Goal: Task Accomplishment & Management: Manage account settings

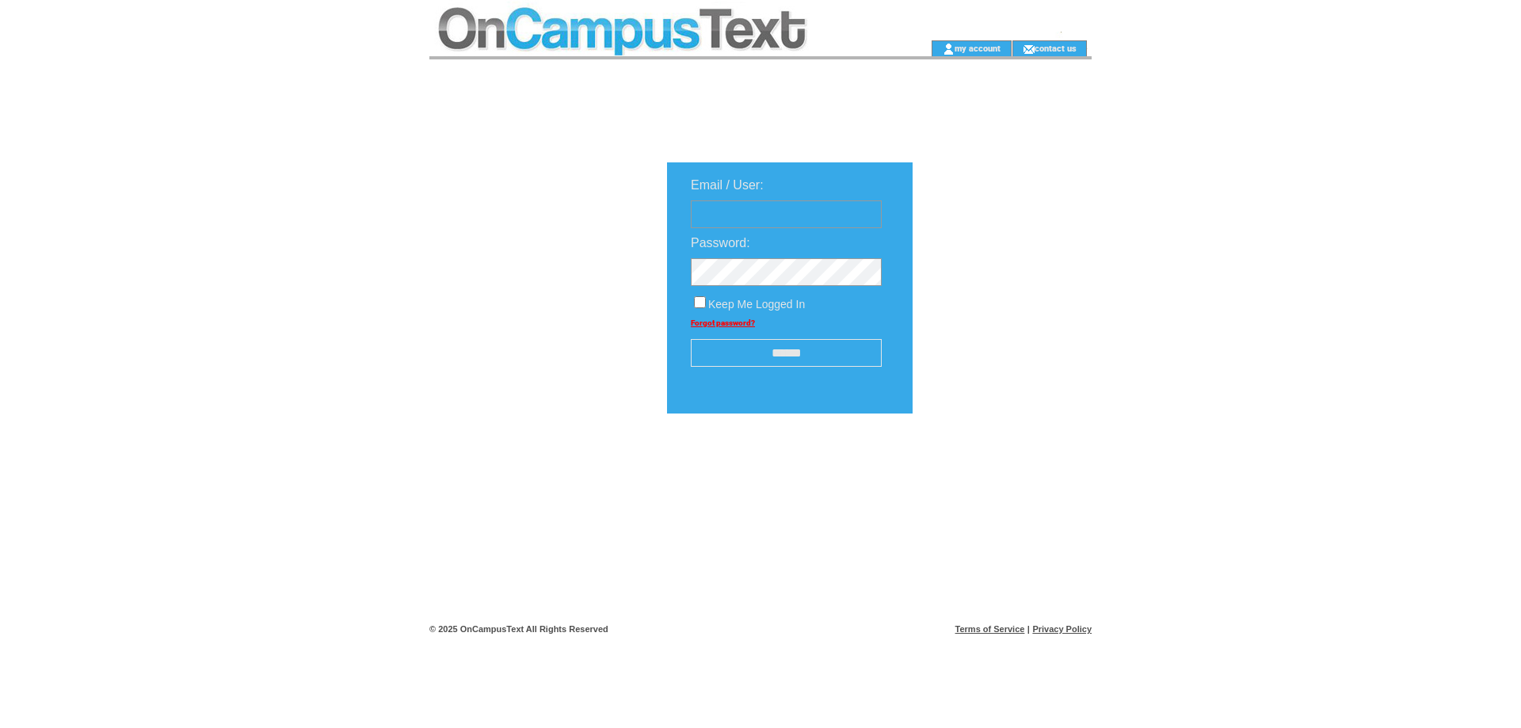
click at [772, 219] on input "text" at bounding box center [786, 214] width 191 height 28
click at [760, 219] on input "text" at bounding box center [786, 214] width 191 height 28
type input "**********"
click at [774, 349] on input "******" at bounding box center [786, 353] width 191 height 28
drag, startPoint x: 753, startPoint y: 217, endPoint x: 860, endPoint y: 217, distance: 106.9
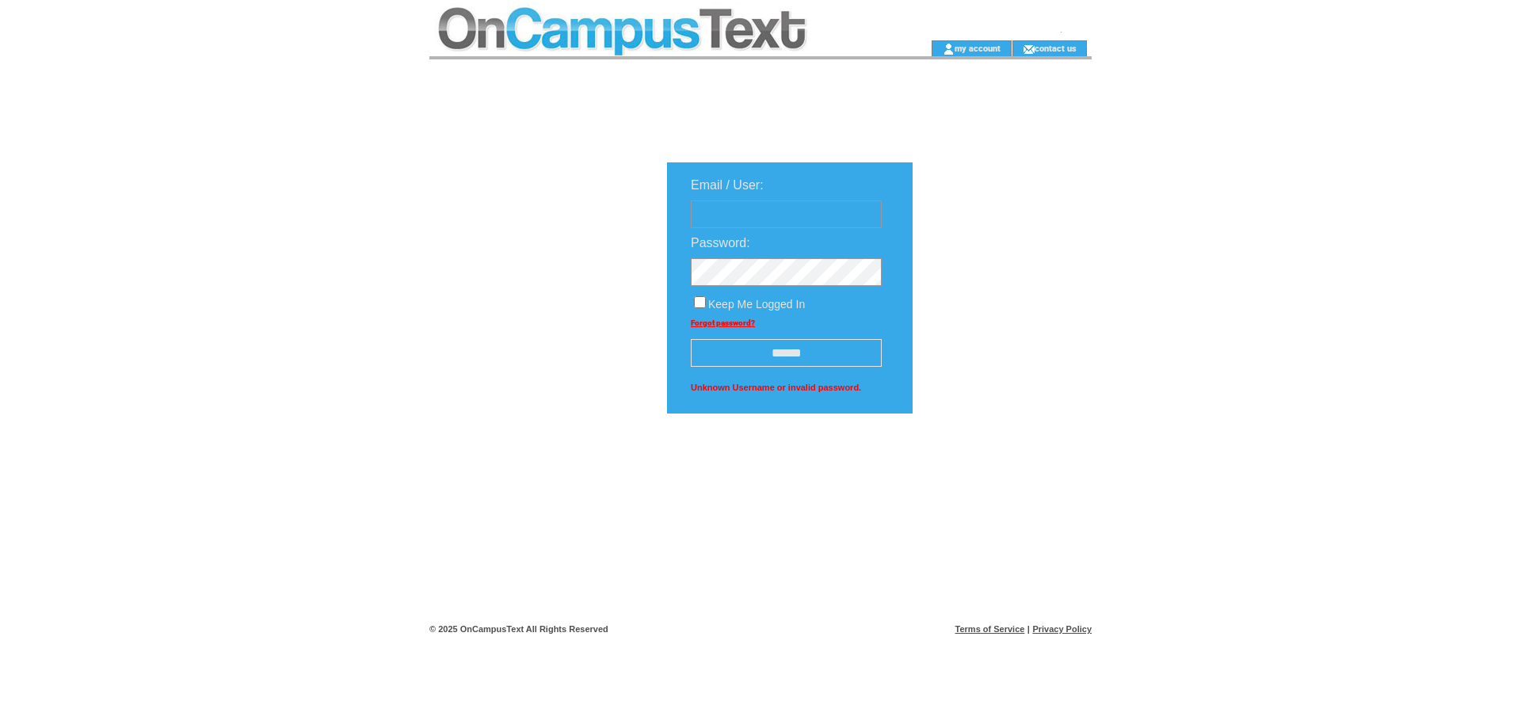
click at [753, 217] on input "text" at bounding box center [786, 214] width 191 height 28
type input "**********"
click at [743, 220] on input "text" at bounding box center [786, 214] width 191 height 28
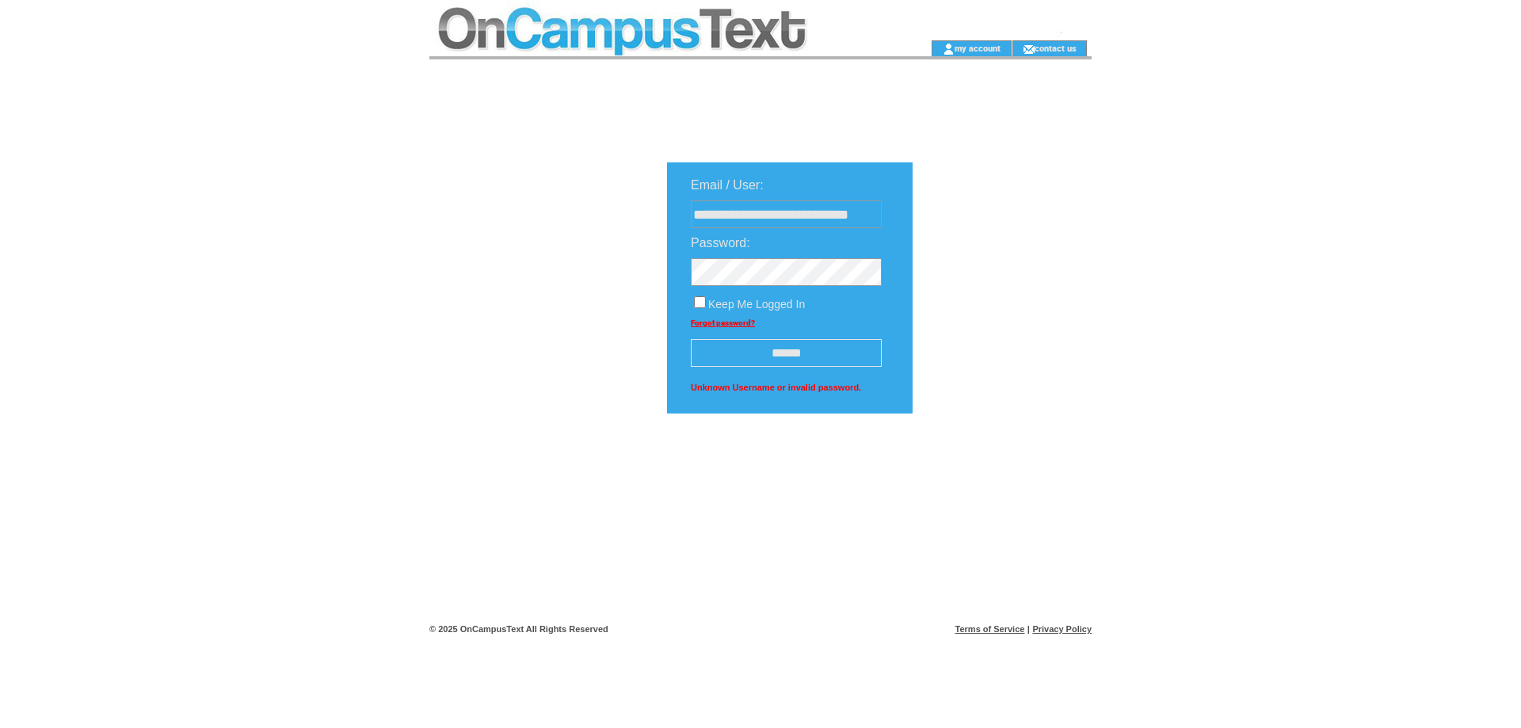
type input "**********"
click at [608, 265] on div "**********" at bounding box center [879, 338] width 900 height 558
click at [973, 47] on link "my account" at bounding box center [978, 48] width 46 height 10
click at [976, 53] on link "my account" at bounding box center [978, 48] width 46 height 10
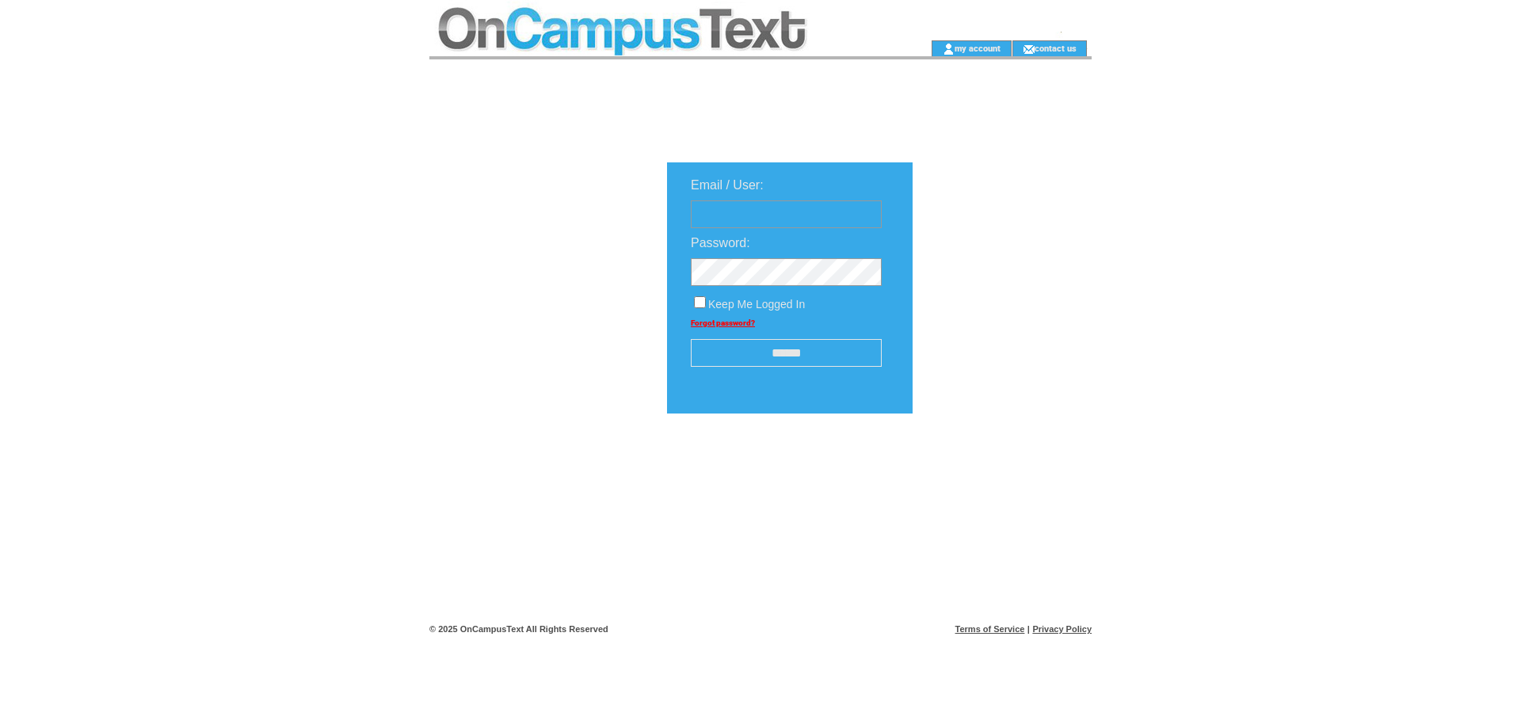
click at [701, 325] on link "Forgot password?" at bounding box center [723, 322] width 64 height 9
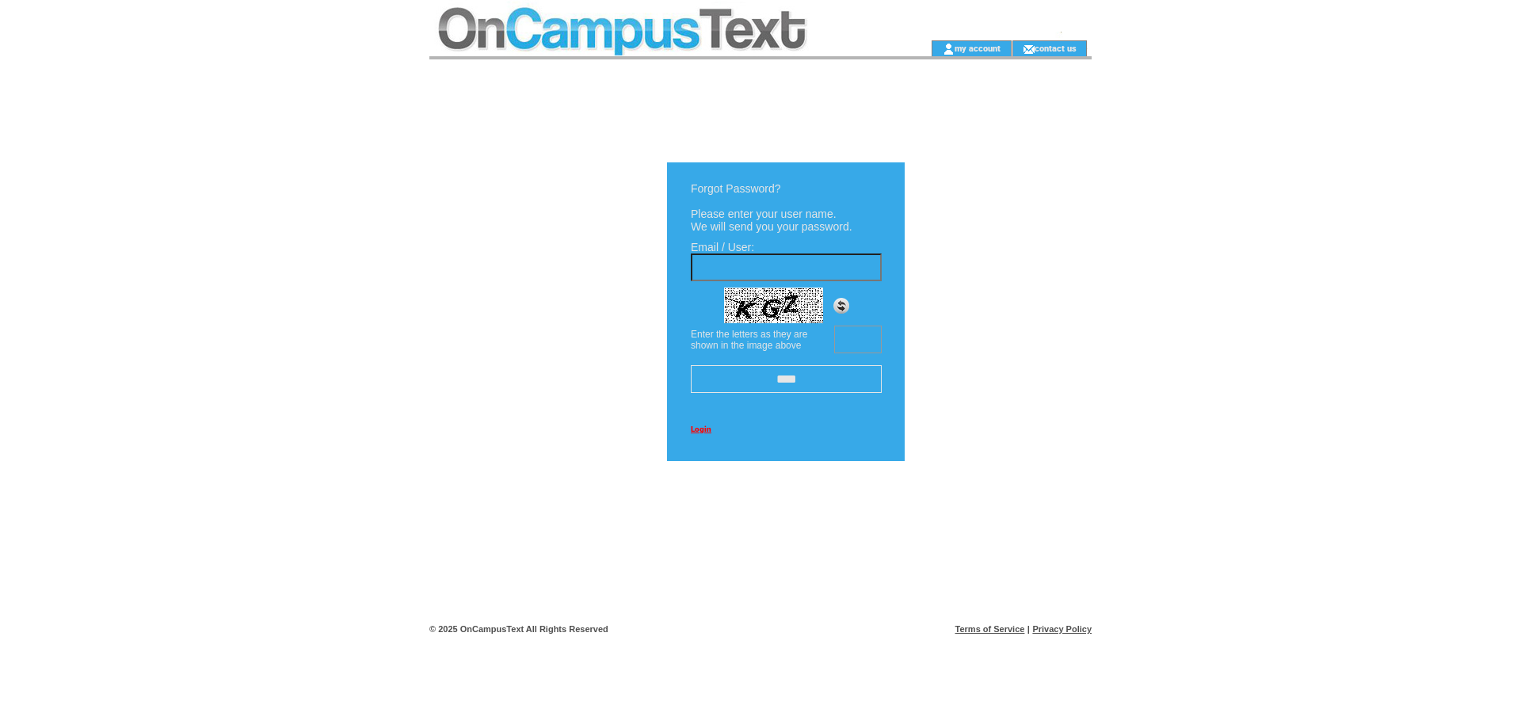
click at [760, 267] on input "text" at bounding box center [786, 267] width 191 height 28
type input "**********"
click at [852, 328] on input "text" at bounding box center [858, 340] width 48 height 28
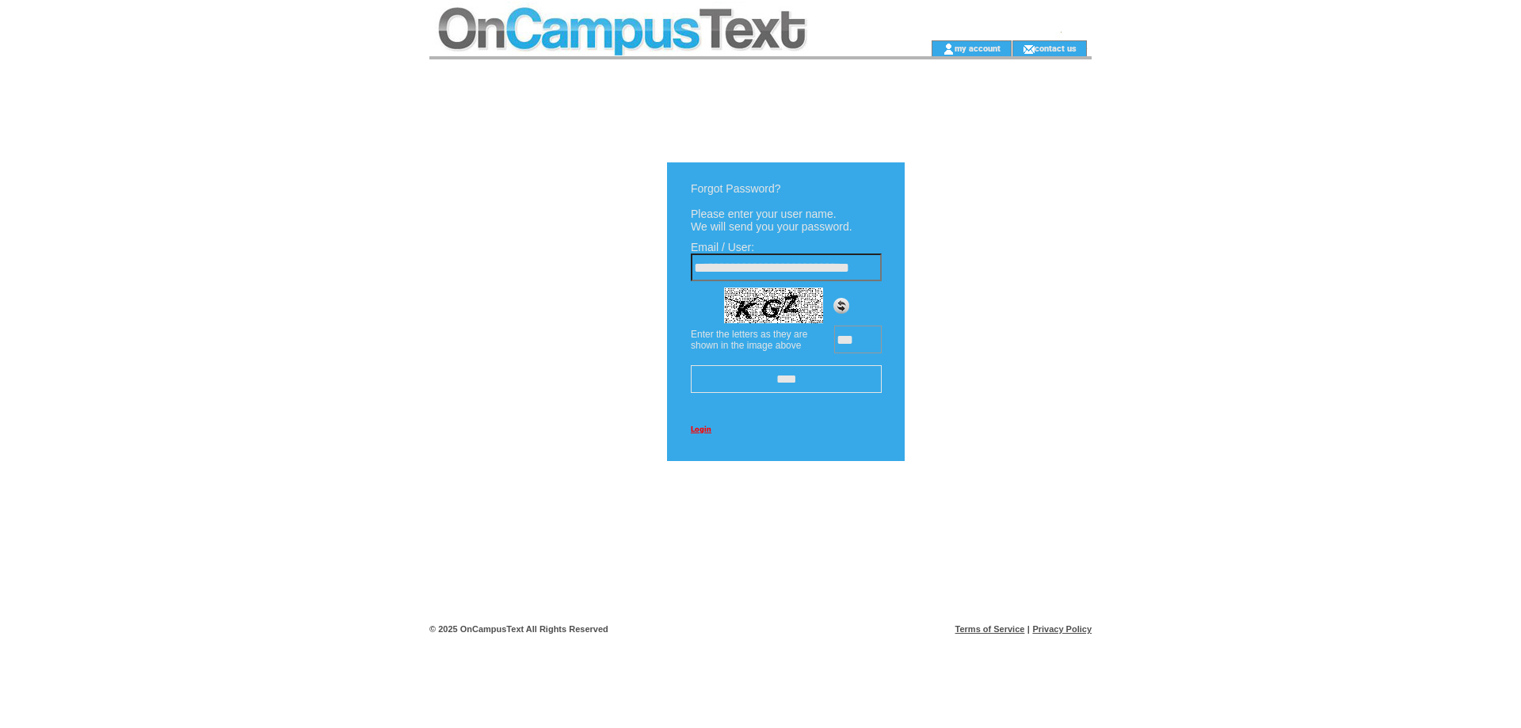
type input "***"
click at [821, 386] on input "****" at bounding box center [786, 379] width 191 height 28
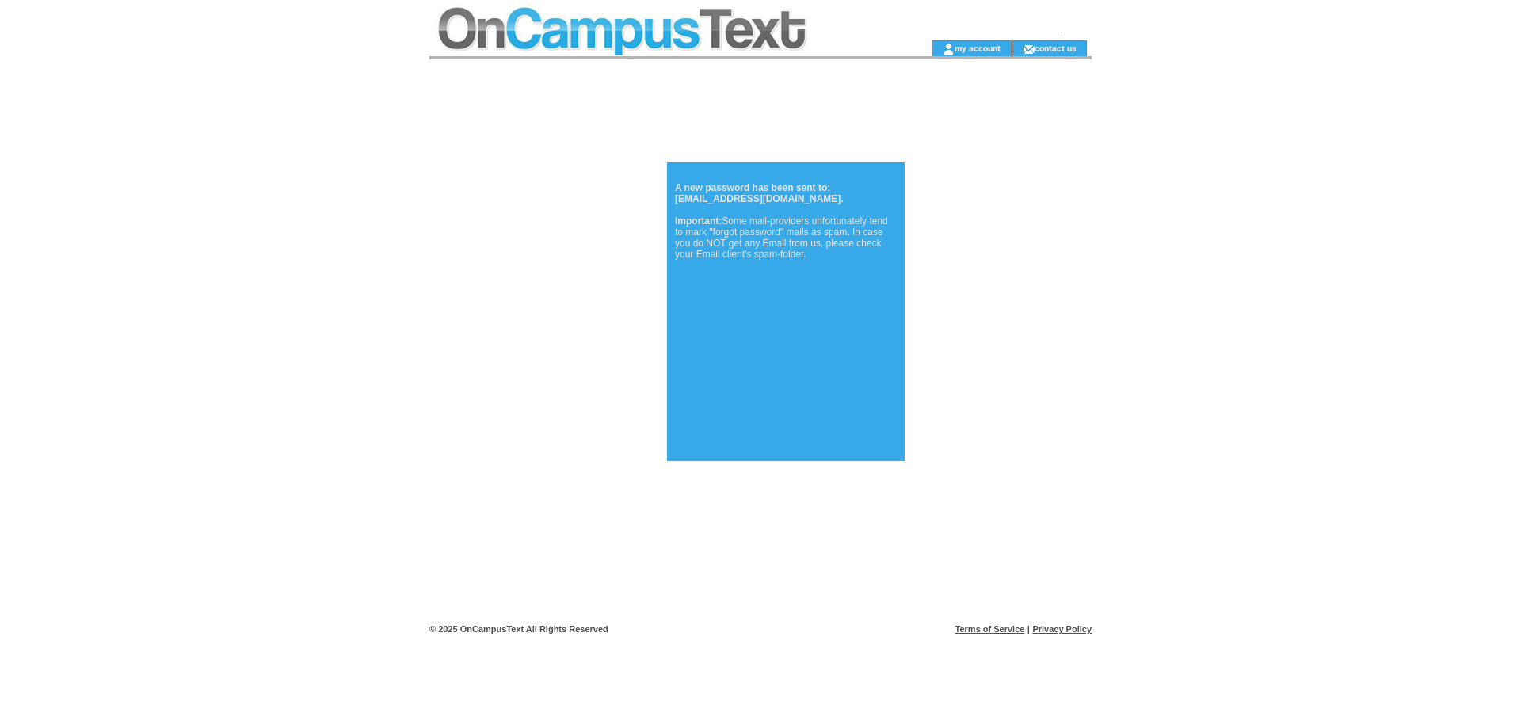
click at [612, 40] on td at bounding box center [654, 20] width 451 height 40
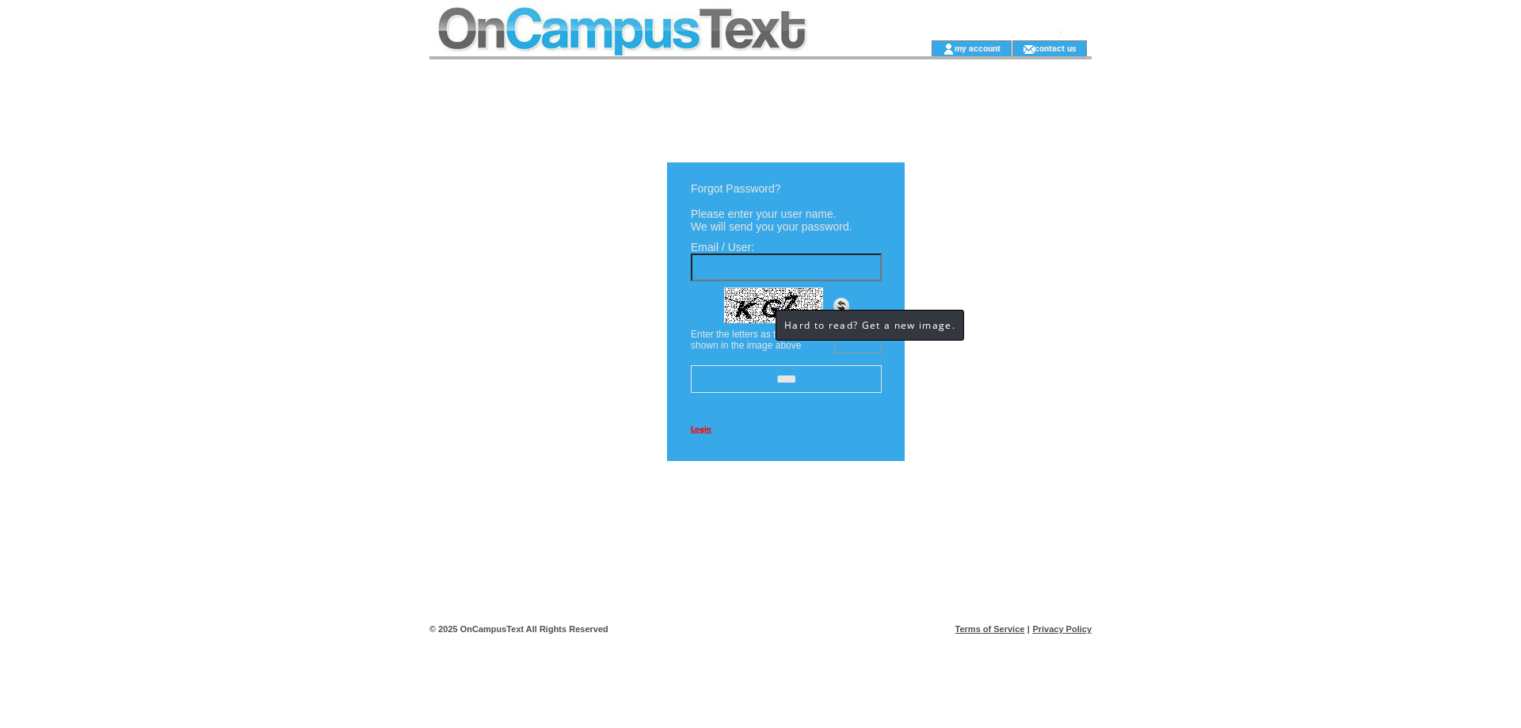
click at [624, 31] on td at bounding box center [654, 20] width 451 height 40
click at [977, 49] on link "my account" at bounding box center [978, 48] width 46 height 10
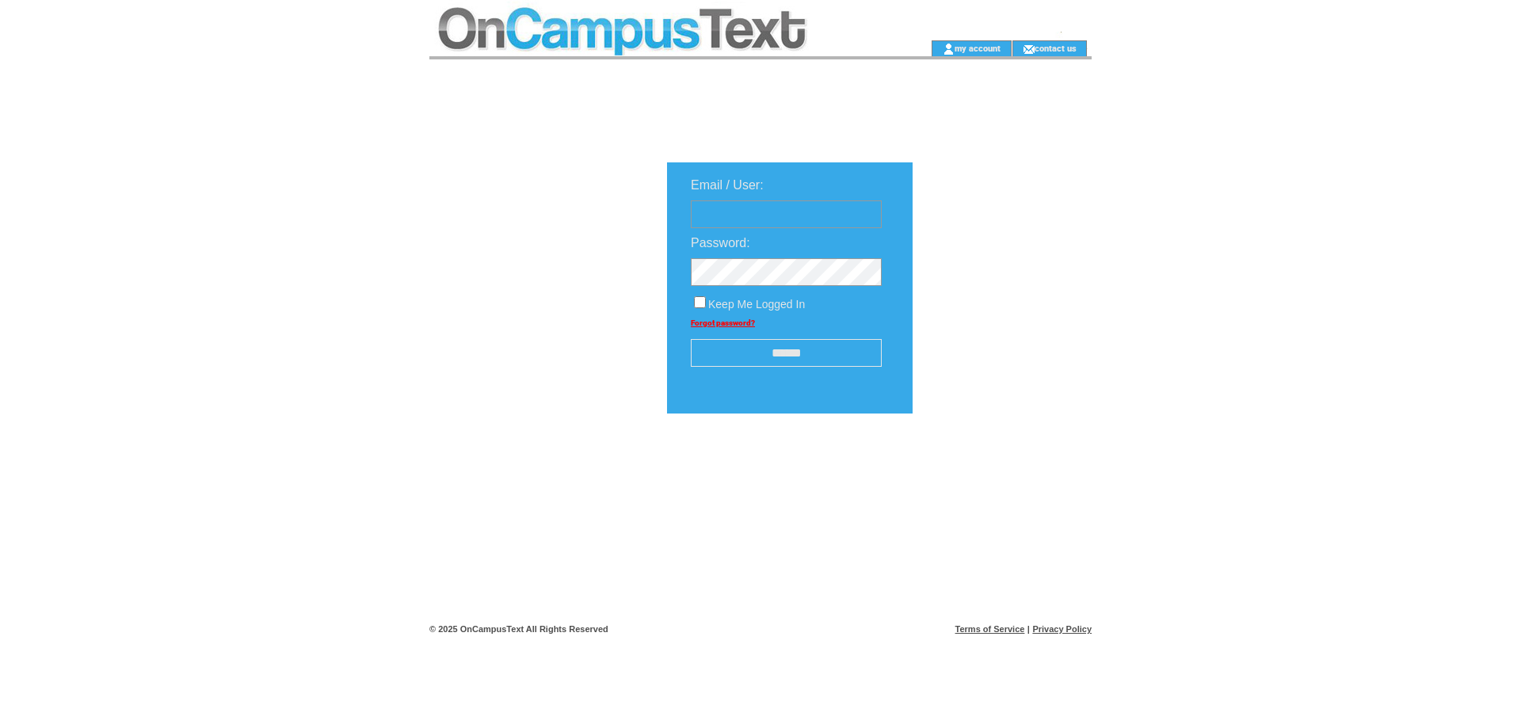
click at [610, 276] on div "Email / User: Password: Keep Me Logged In Forgot password? ******" at bounding box center [879, 338] width 900 height 558
click at [712, 220] on input "text" at bounding box center [786, 214] width 191 height 28
type input "**********"
click at [803, 357] on input "******" at bounding box center [786, 353] width 191 height 28
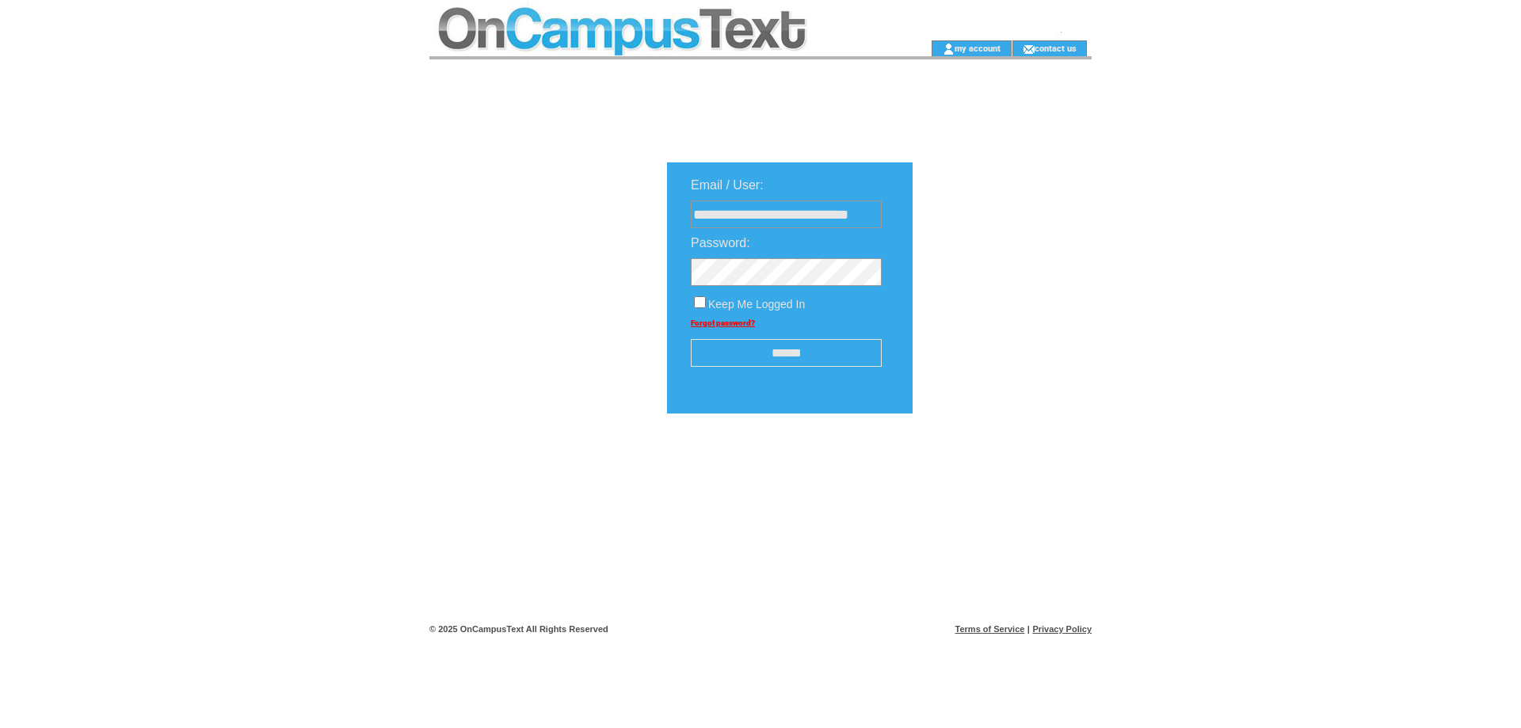
scroll to position [0, 0]
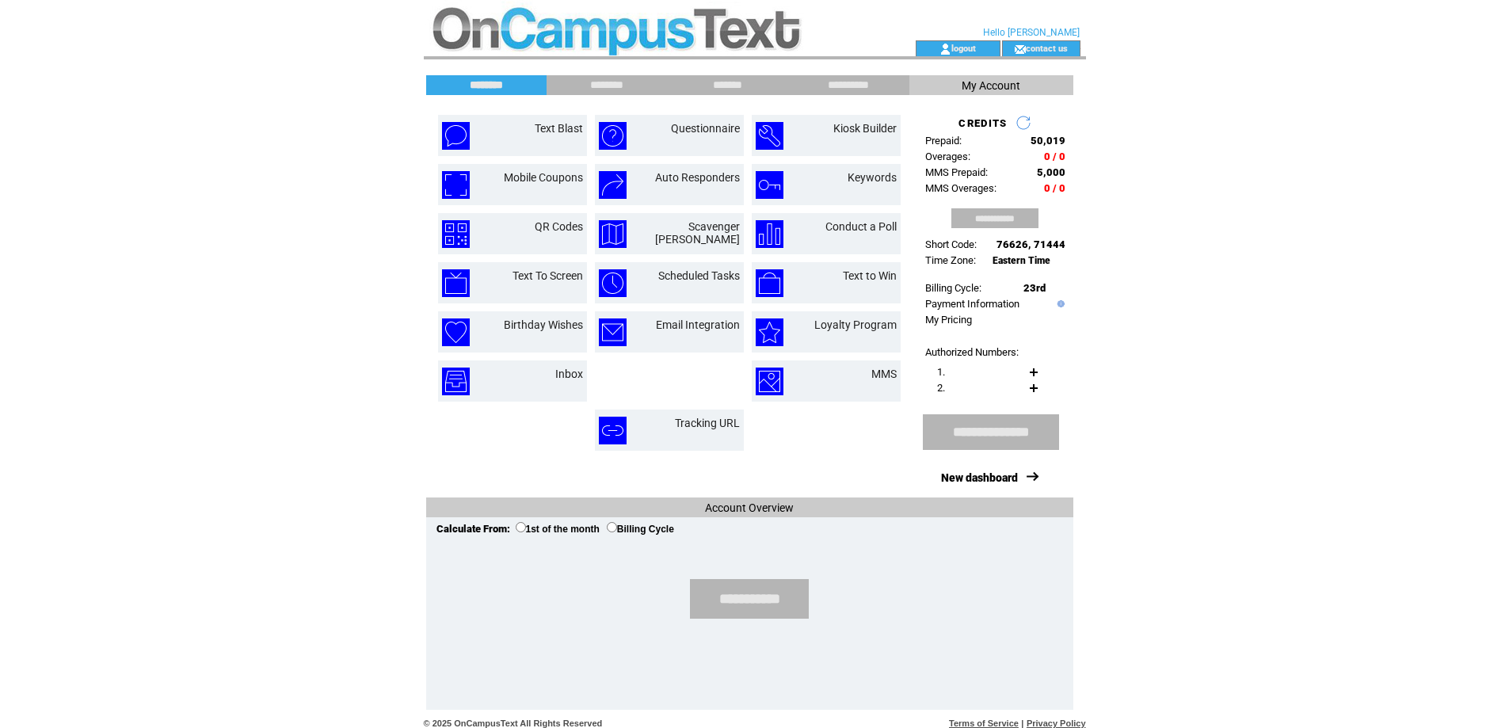
click at [983, 86] on span "My Account" at bounding box center [991, 85] width 59 height 13
click at [973, 475] on link "New dashboard" at bounding box center [979, 477] width 77 height 13
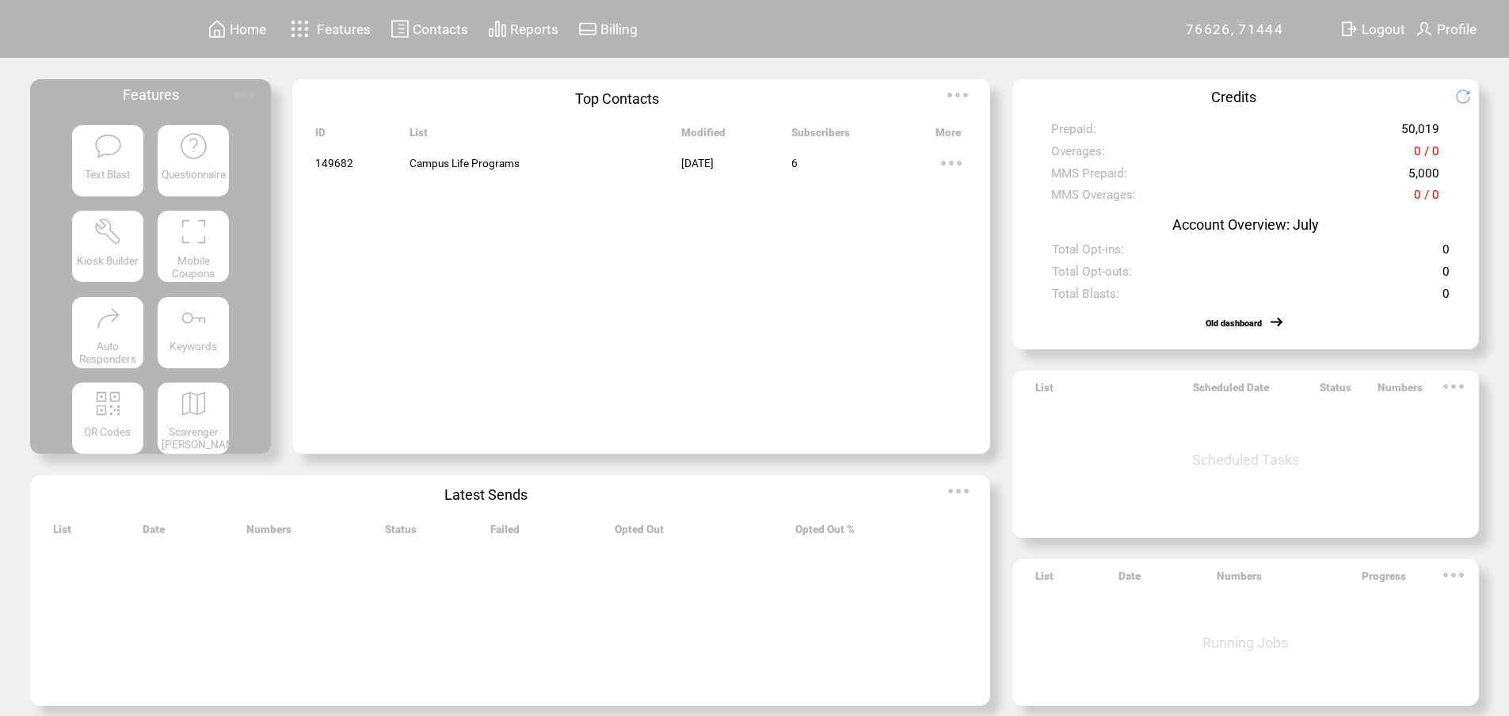
click at [1458, 32] on span "Profile" at bounding box center [1457, 29] width 40 height 16
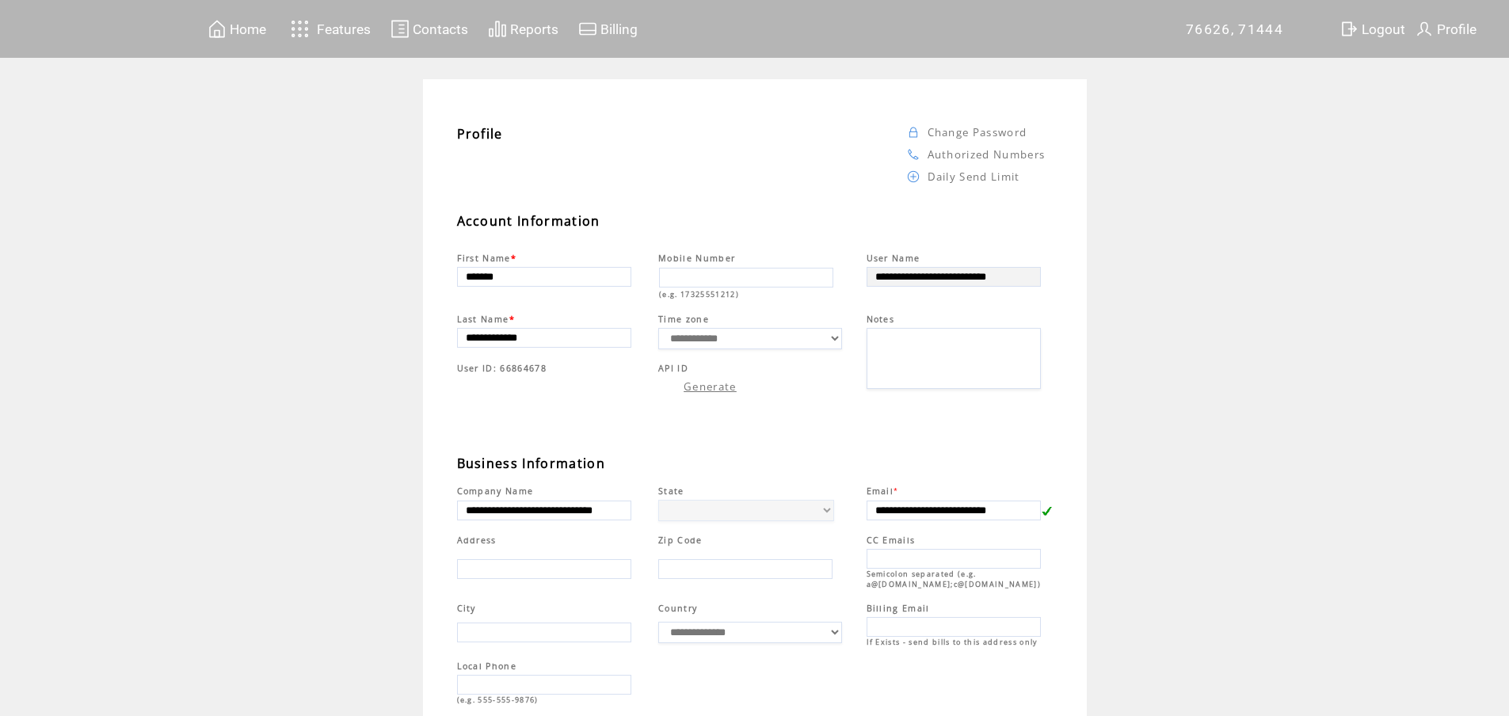
click at [933, 134] on link "Change Password" at bounding box center [978, 132] width 100 height 14
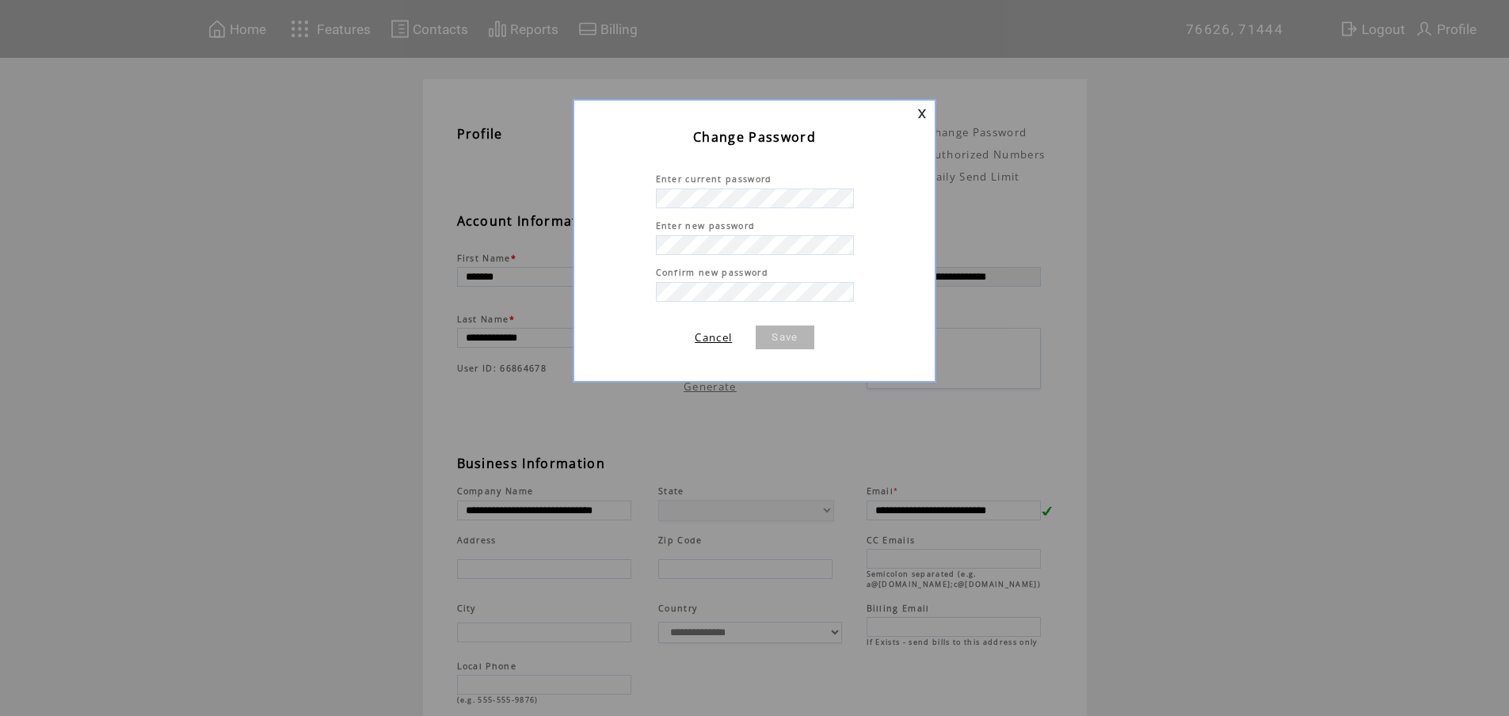
click at [608, 192] on tr "Enter current password Enter new password Confirm new password" at bounding box center [754, 237] width 360 height 128
click at [618, 183] on tr "Enter current password Enter new password Confirm new password" at bounding box center [754, 237] width 360 height 128
click at [779, 330] on link "Save" at bounding box center [785, 338] width 58 height 24
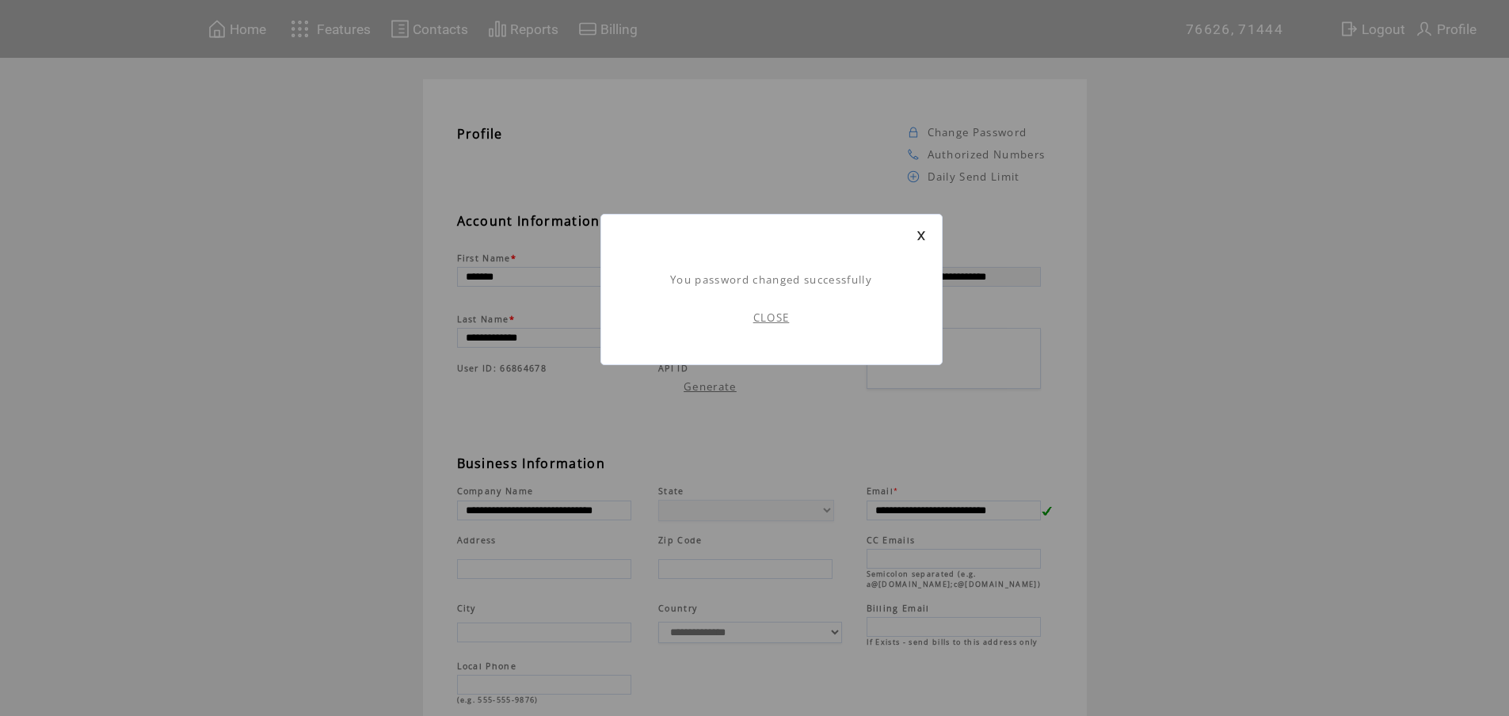
scroll to position [1, 0]
click at [780, 320] on link "CLOSE" at bounding box center [771, 318] width 36 height 14
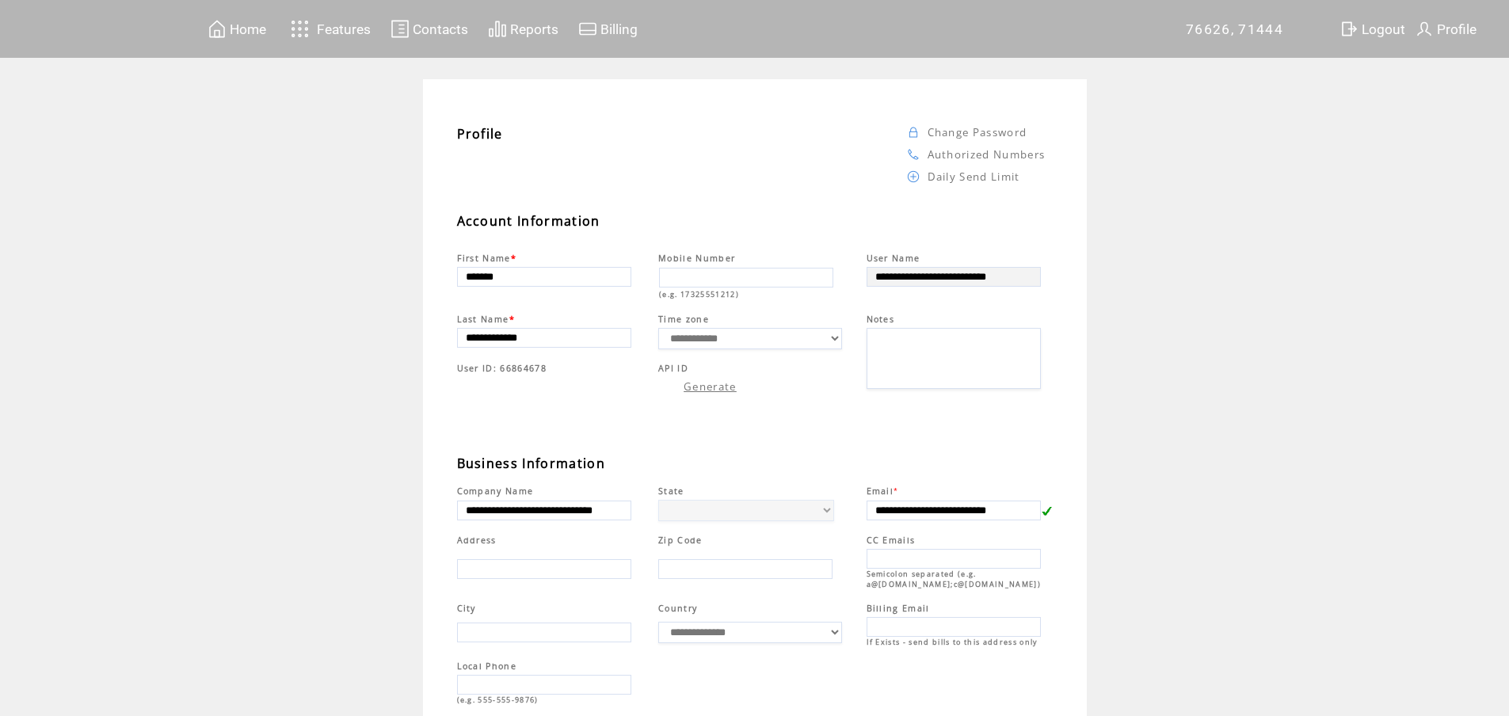
drag, startPoint x: 224, startPoint y: 31, endPoint x: 323, endPoint y: 104, distance: 123.0
click at [224, 31] on img at bounding box center [217, 29] width 19 height 20
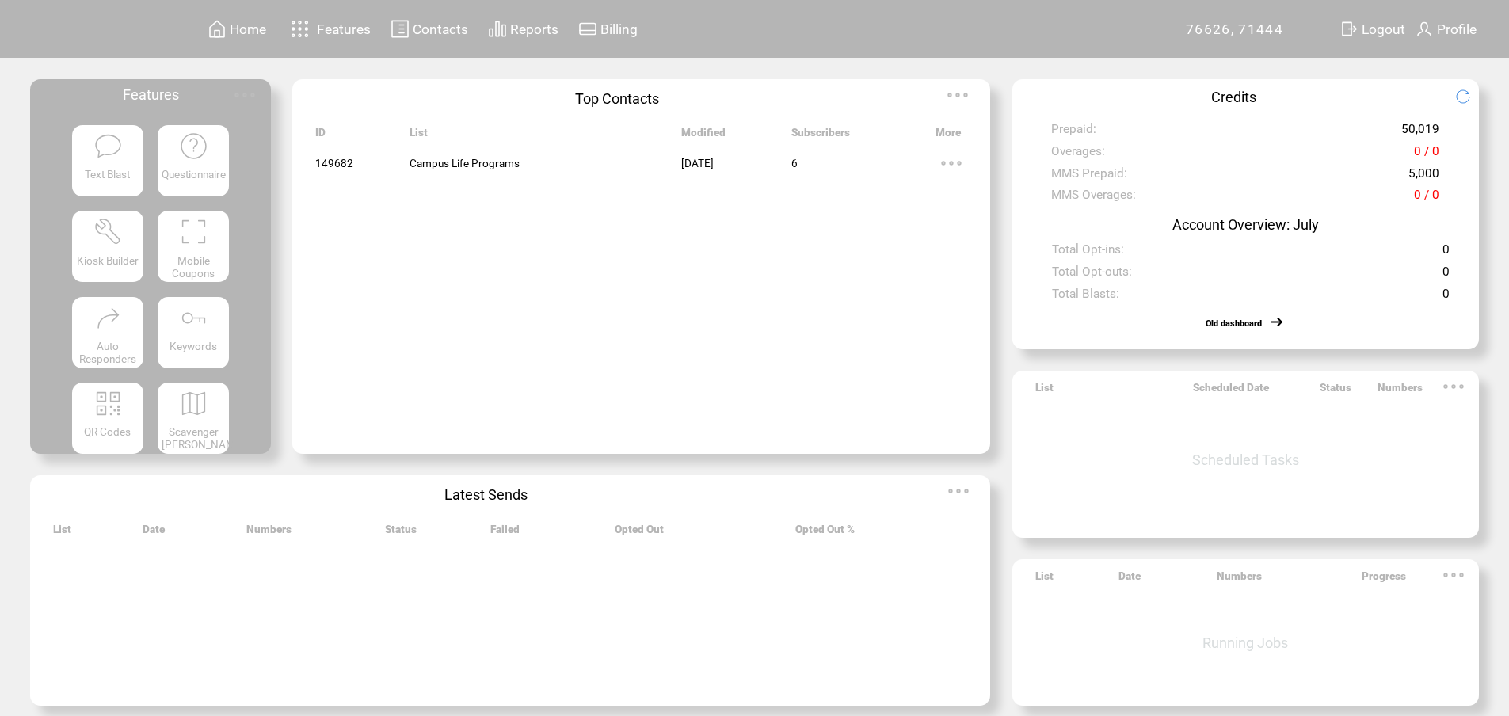
click at [833, 65] on div "Home Features Contacts Reports Billing" at bounding box center [754, 363] width 1509 height 727
drag, startPoint x: 1064, startPoint y: 133, endPoint x: 1231, endPoint y: 127, distance: 167.3
click at [1231, 127] on td "Prepaid:" at bounding box center [1183, 129] width 266 height 16
drag, startPoint x: 1406, startPoint y: 129, endPoint x: 1492, endPoint y: 124, distance: 85.7
click at [1463, 124] on div "Prepaid: 50,019 Overages: 0 / 0 MMS Prepaid: 5,000 MMS Overages: 0 / 0" at bounding box center [1245, 165] width 436 height 90
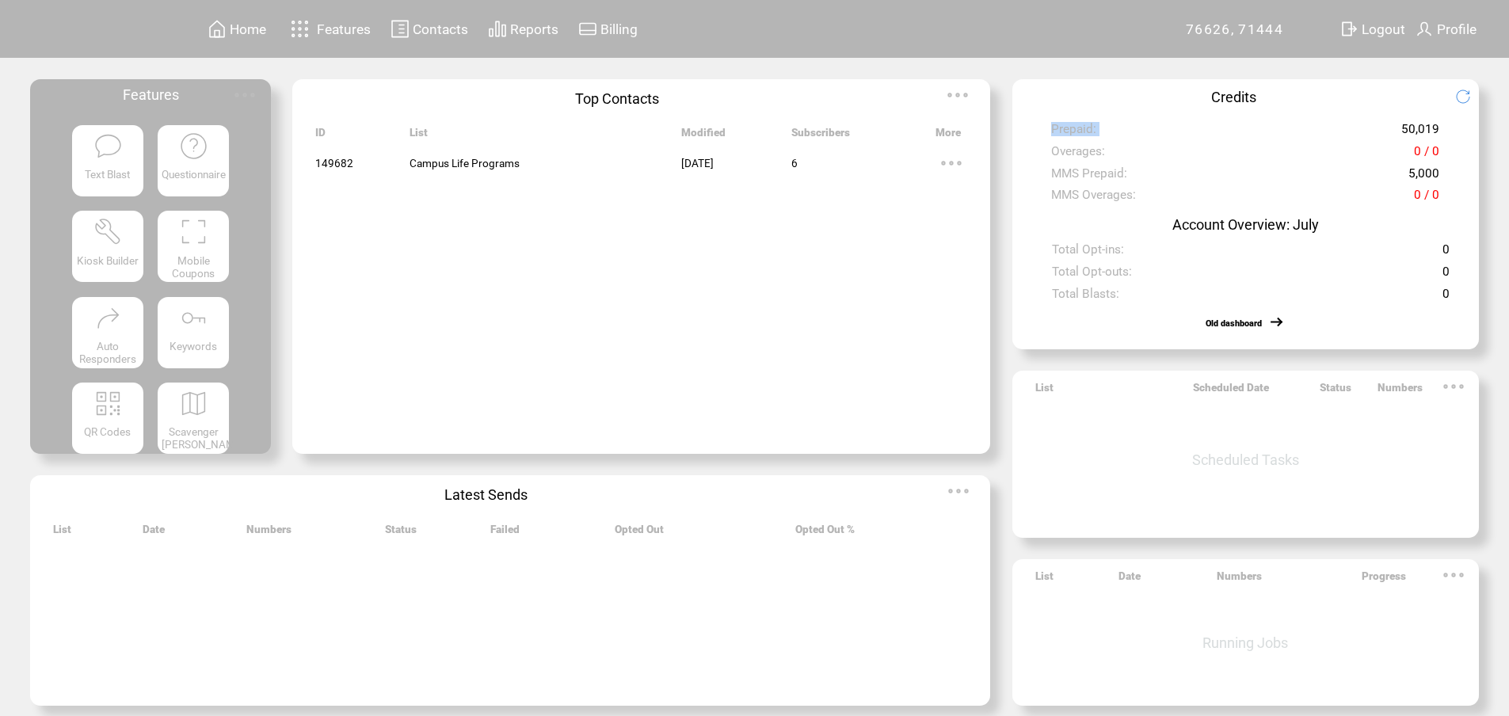
click at [1196, 203] on td "MMS Overages:" at bounding box center [1183, 195] width 266 height 16
drag, startPoint x: 1055, startPoint y: 169, endPoint x: 1170, endPoint y: 173, distance: 114.9
click at [1170, 173] on div "Prepaid: 50,019 Overages: 0 / 0 MMS Prepaid: 5,000 MMS Overages: 0 / 0" at bounding box center [1245, 165] width 436 height 90
click at [1199, 181] on td "MMS Prepaid:" at bounding box center [1183, 174] width 266 height 16
click at [116, 168] on featuretext "Text Blast" at bounding box center [107, 178] width 71 height 29
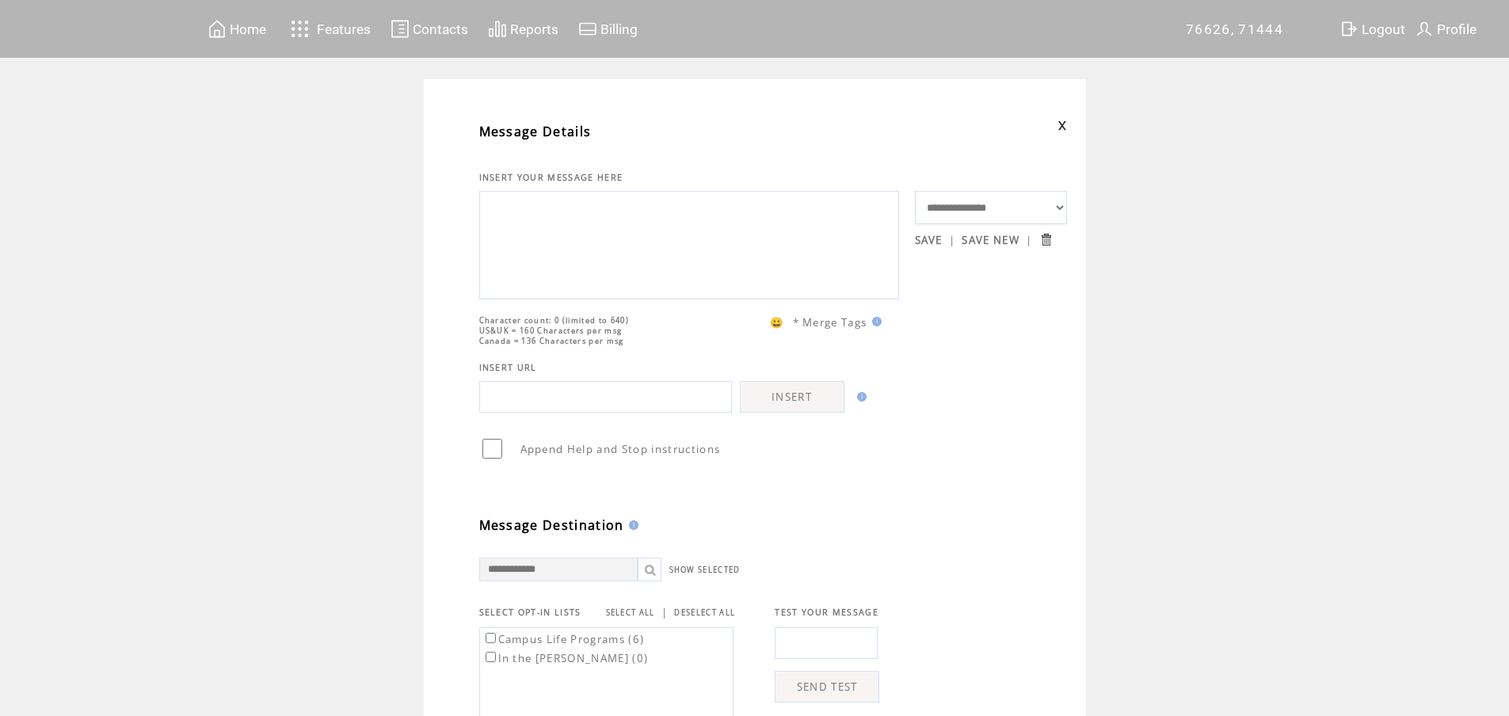
click at [238, 35] on span "Home" at bounding box center [248, 29] width 36 height 16
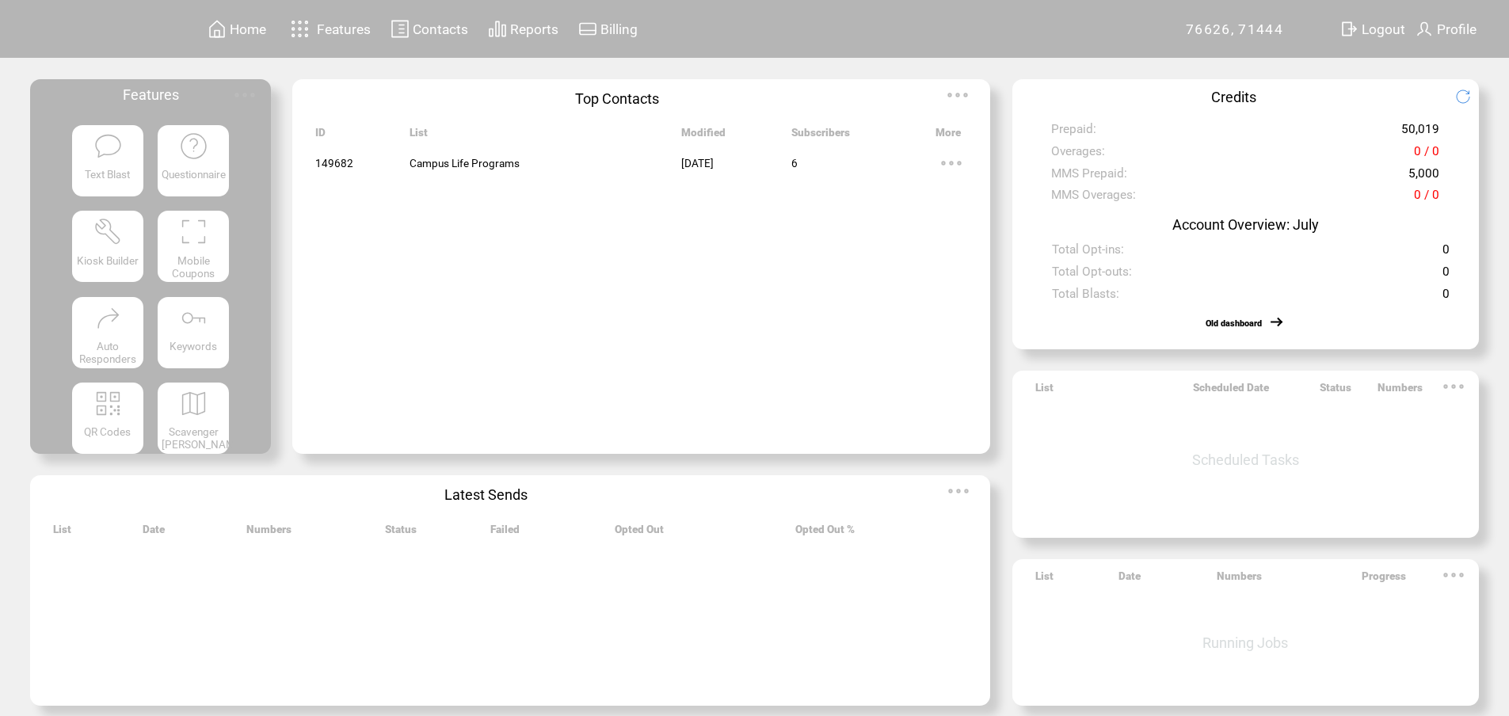
click at [185, 418] on img at bounding box center [193, 403] width 29 height 29
click at [88, 418] on featureicon at bounding box center [107, 402] width 71 height 32
click at [204, 435] on span "Scavenger Hunt" at bounding box center [203, 437] width 83 height 25
click at [111, 190] on featuretext "Text Blast" at bounding box center [107, 178] width 71 height 29
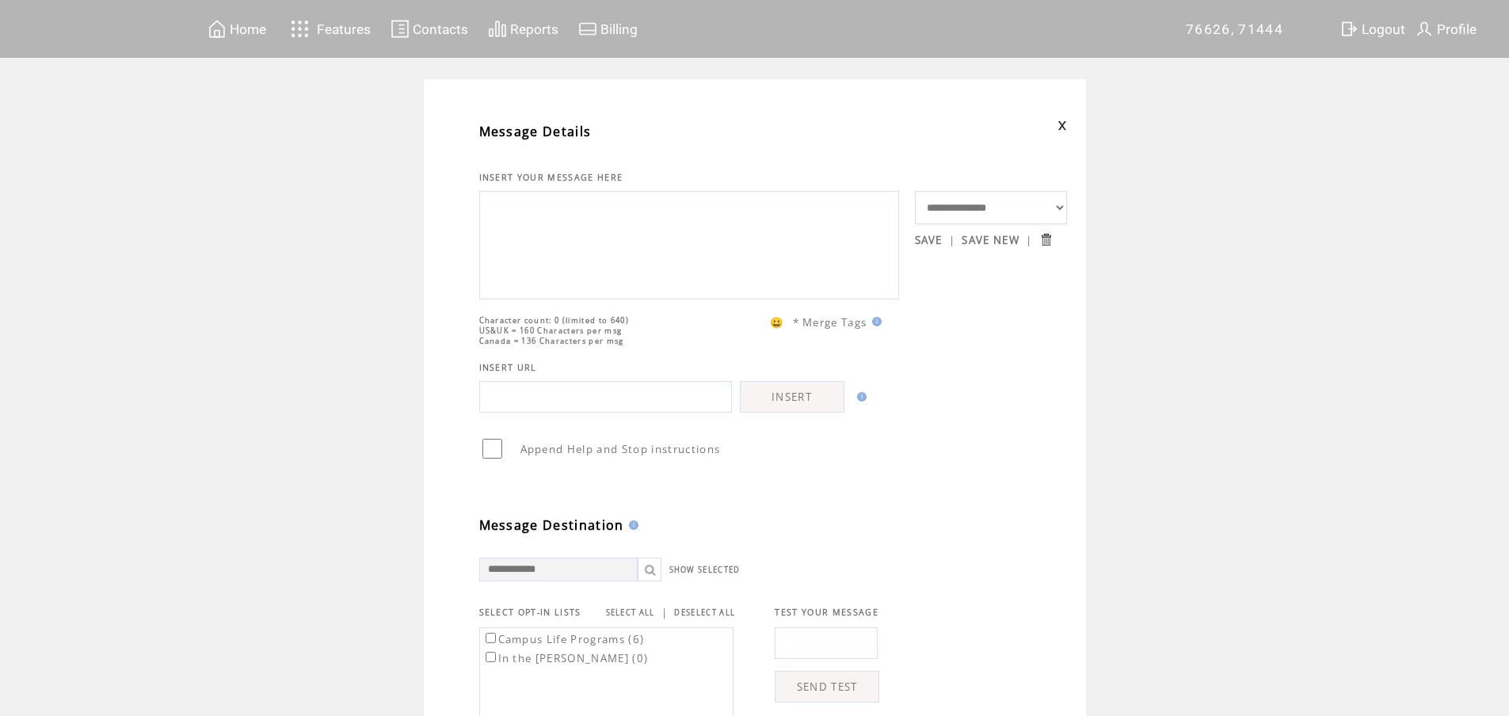
click at [249, 44] on td "Home" at bounding box center [236, 28] width 63 height 31
click at [258, 32] on span "Home" at bounding box center [248, 29] width 36 height 16
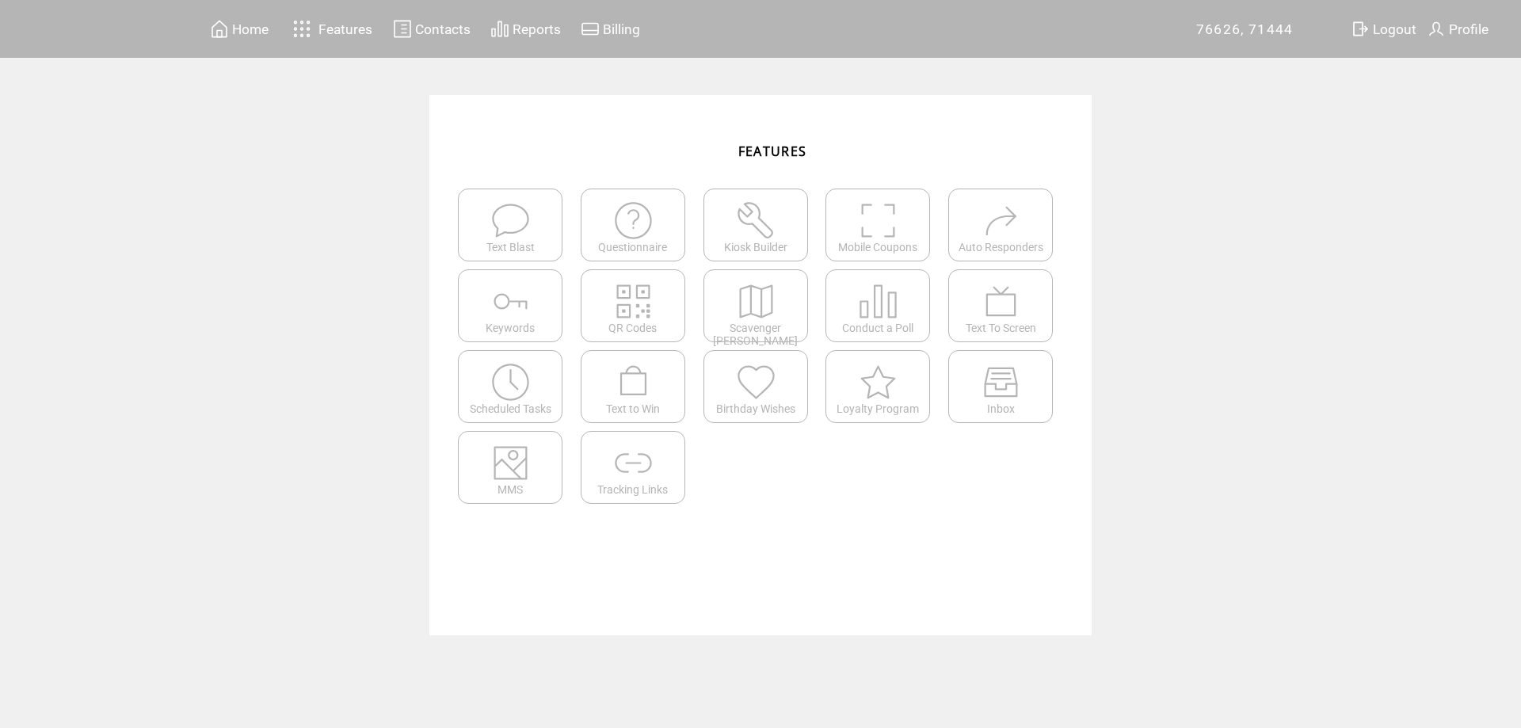
click at [247, 23] on span "Home" at bounding box center [250, 29] width 36 height 16
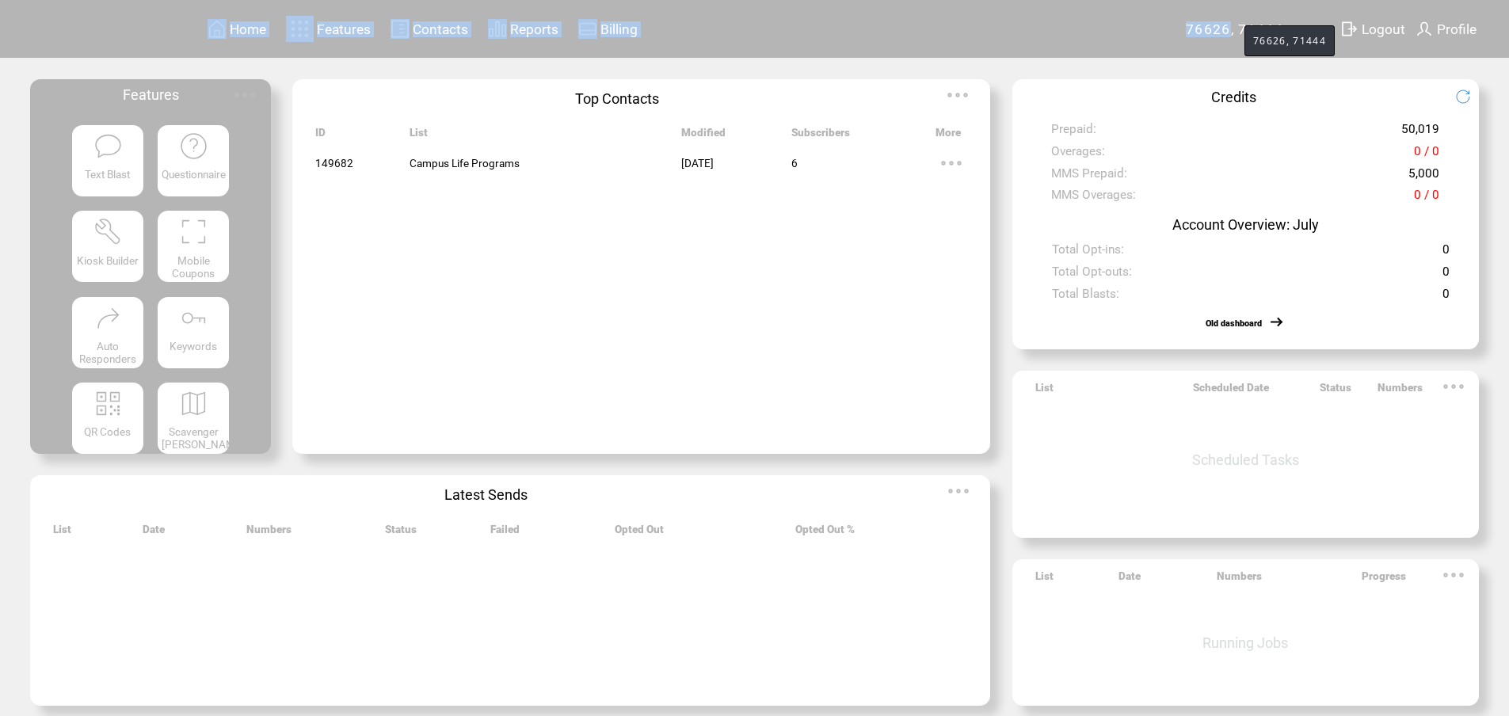
drag, startPoint x: 1204, startPoint y: 31, endPoint x: 1241, endPoint y: 29, distance: 37.3
click at [1241, 29] on tr "Home Features Contacts Reports Billing" at bounding box center [754, 29] width 1509 height 58
click at [1199, 46] on td "76626, 71444" at bounding box center [1261, 29] width 151 height 58
drag, startPoint x: 1168, startPoint y: 17, endPoint x: 1257, endPoint y: 35, distance: 90.6
click at [1257, 35] on tr "Home Features Contacts Reports Billing" at bounding box center [754, 29] width 1509 height 58
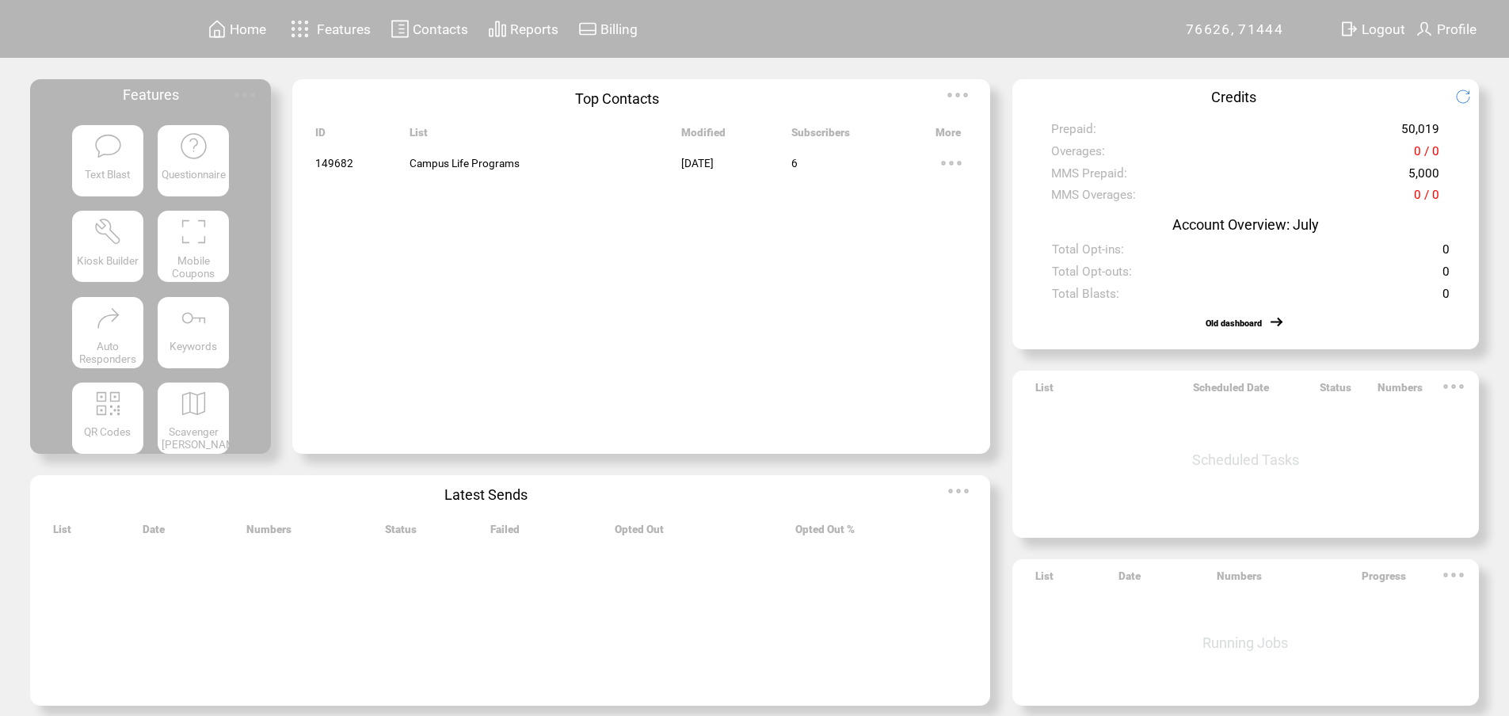
click at [1186, 25] on td "Home Features Contacts Reports Billing" at bounding box center [695, 29] width 981 height 58
